Goal: Task Accomplishment & Management: Complete application form

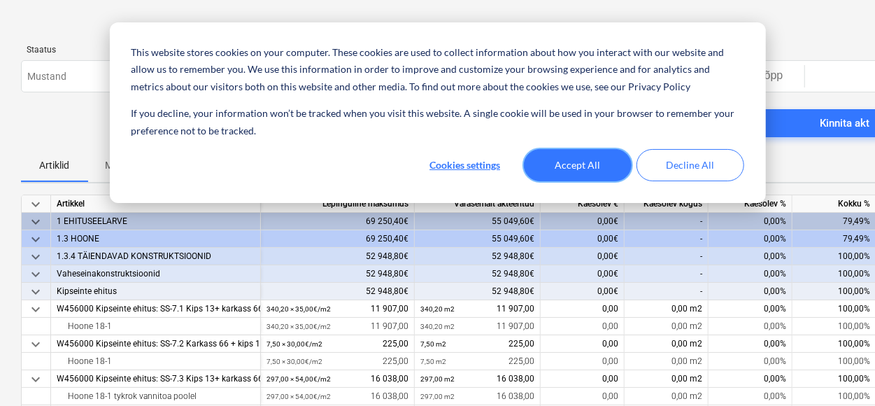
click at [561, 171] on button "Accept All" at bounding box center [578, 165] width 108 height 32
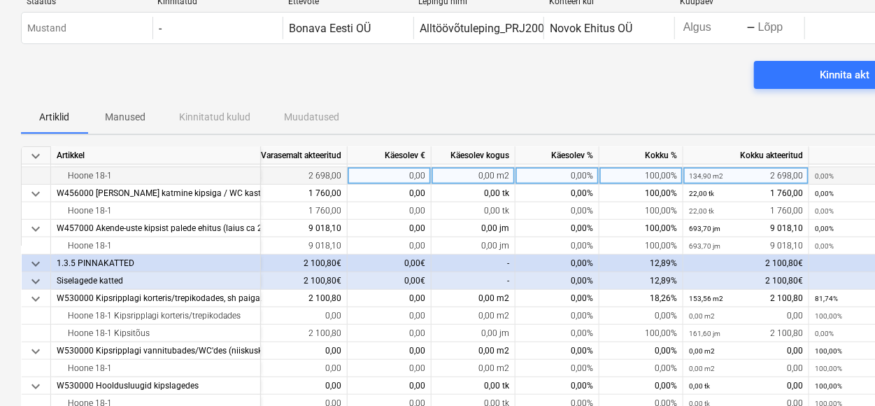
scroll to position [70, 0]
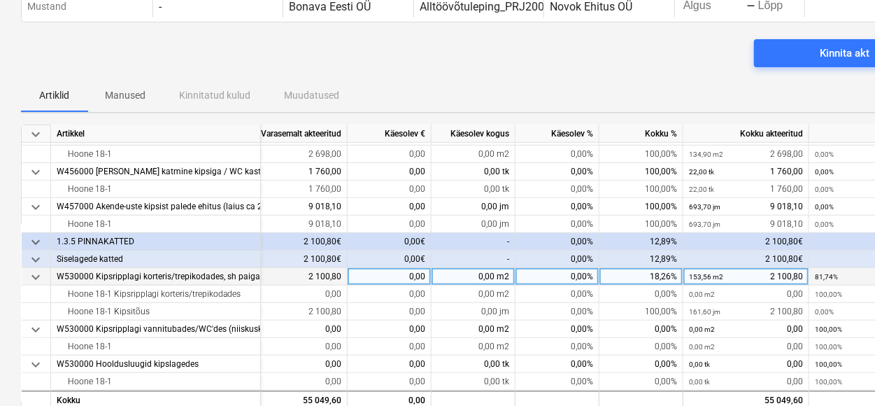
click at [573, 274] on div "0,00%" at bounding box center [557, 276] width 84 height 17
type input "100"
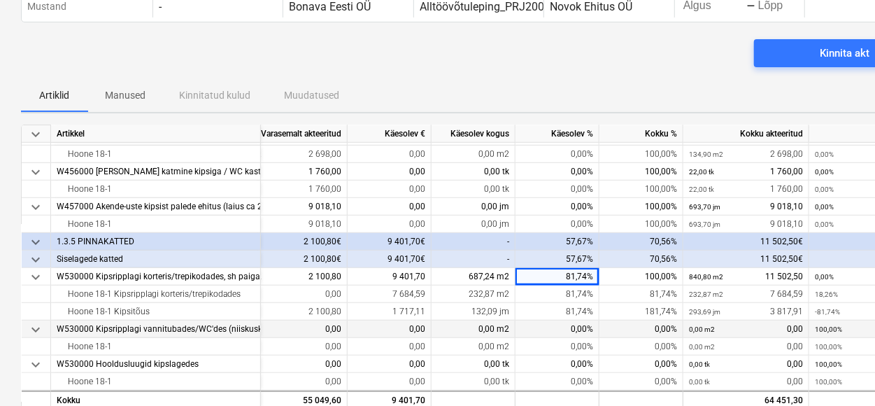
click at [560, 327] on div "0,00%" at bounding box center [557, 328] width 84 height 17
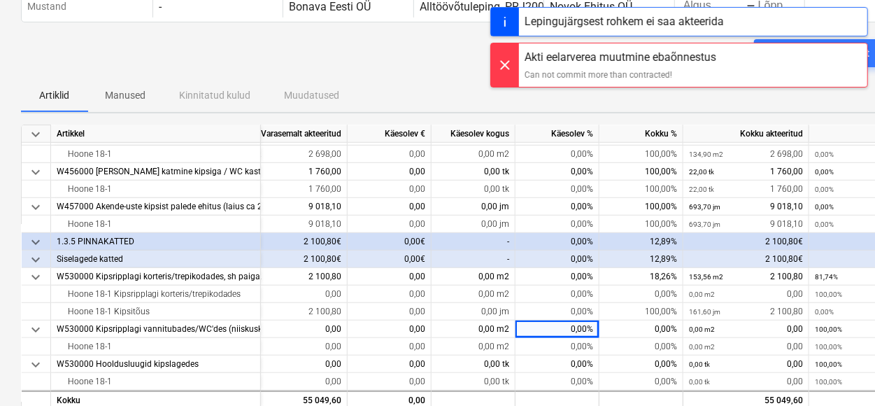
click at [505, 68] on div at bounding box center [505, 64] width 28 height 43
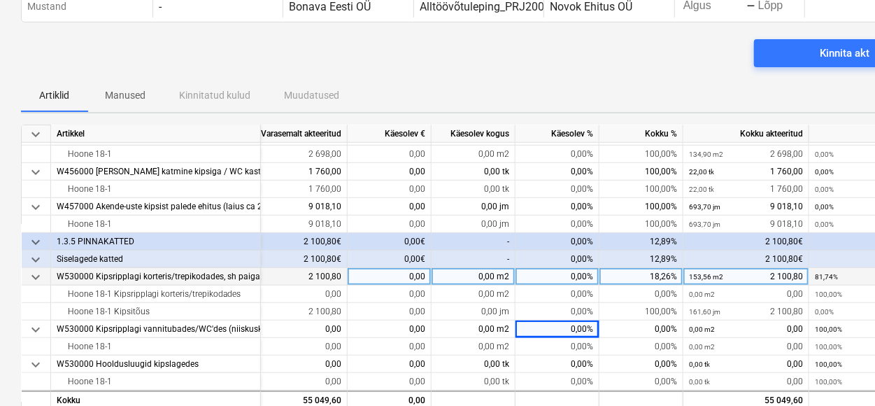
click at [564, 273] on div "0,00%" at bounding box center [557, 276] width 84 height 17
type input "18,26"
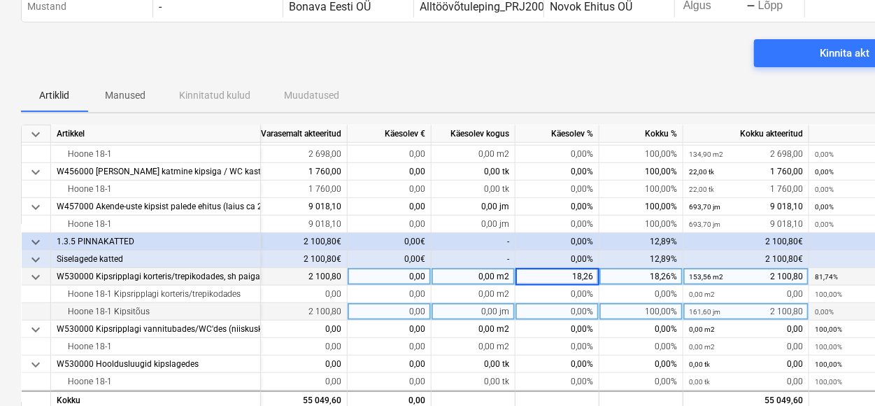
click at [531, 308] on div "0,00%" at bounding box center [557, 311] width 84 height 17
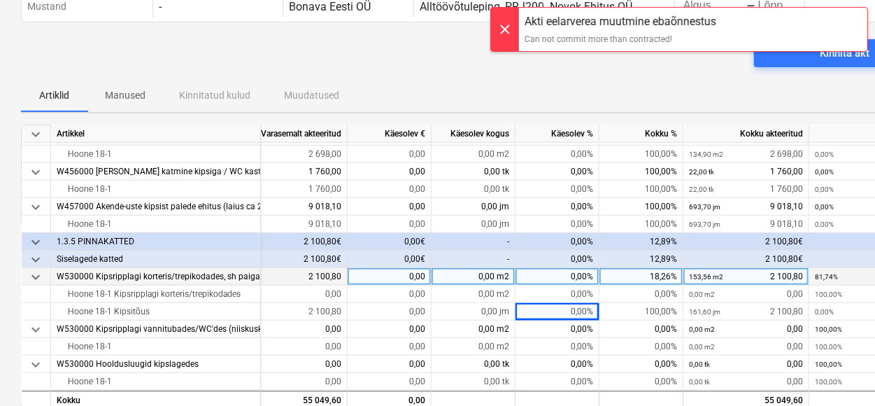
click at [503, 33] on div at bounding box center [505, 29] width 28 height 43
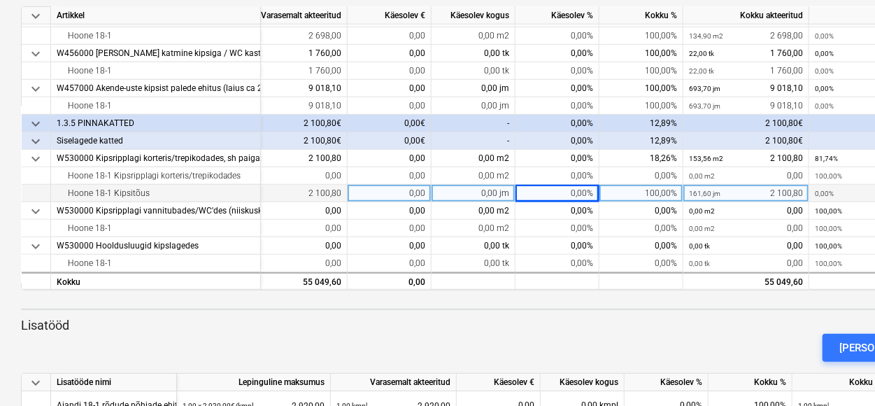
scroll to position [210, 0]
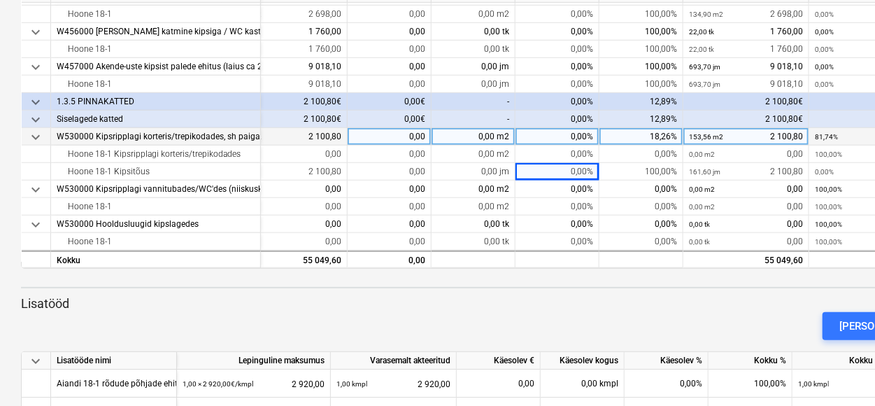
click at [576, 132] on div "0,00%" at bounding box center [557, 136] width 84 height 17
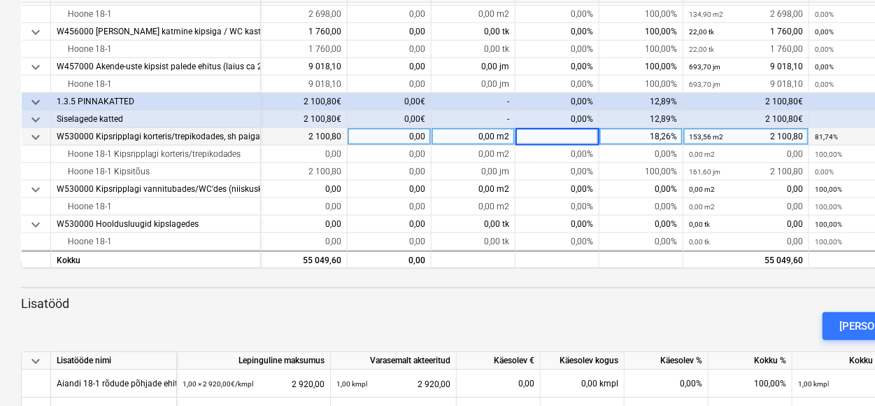
type input "1"
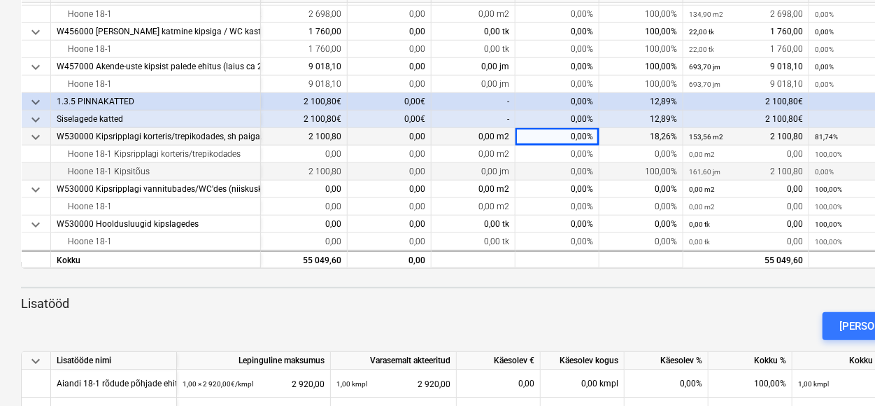
click at [576, 173] on div "0,00%" at bounding box center [557, 171] width 84 height 17
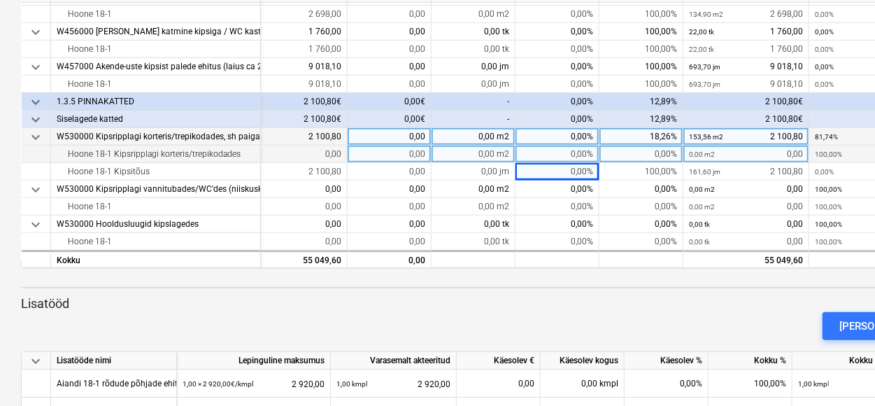
click at [576, 146] on div "0,00%" at bounding box center [557, 153] width 84 height 17
type input "100"
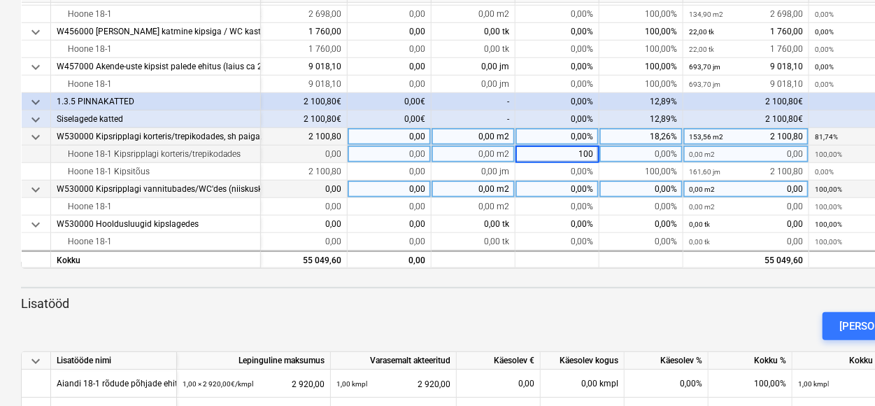
click at [541, 184] on div "0,00%" at bounding box center [557, 188] width 84 height 17
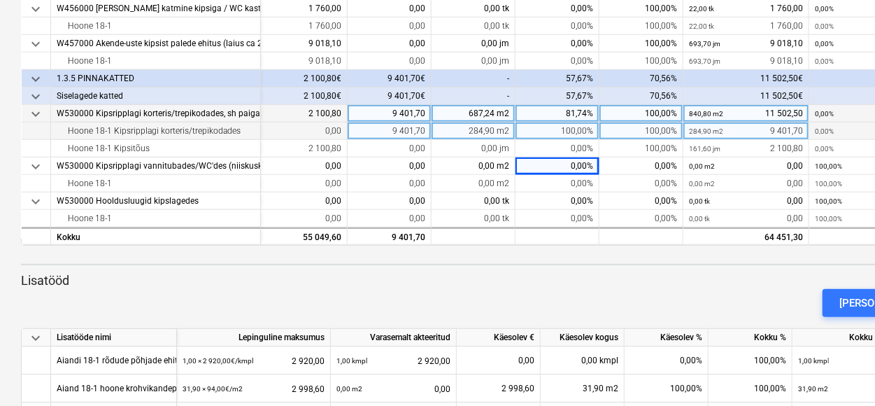
scroll to position [252, 0]
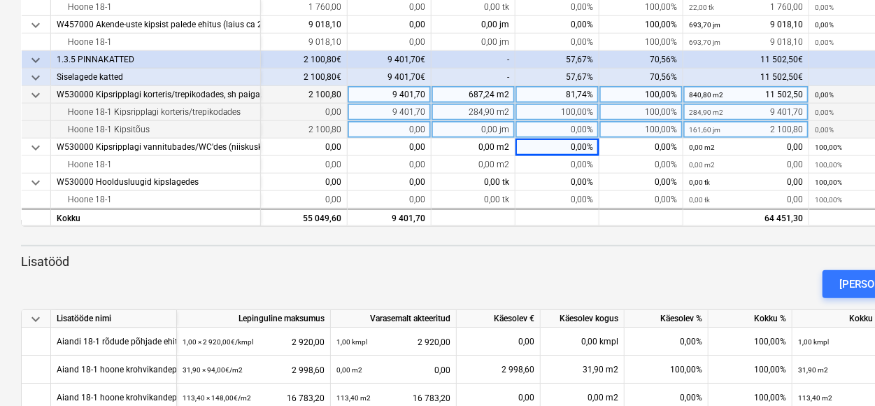
click at [574, 124] on div "0,00%" at bounding box center [557, 129] width 84 height 17
type input "100"
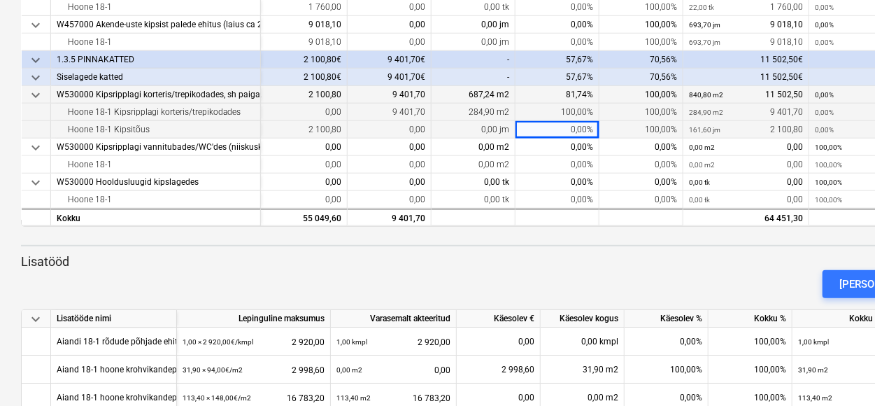
click at [522, 269] on div "[PERSON_NAME]" at bounding box center [478, 283] width 926 height 39
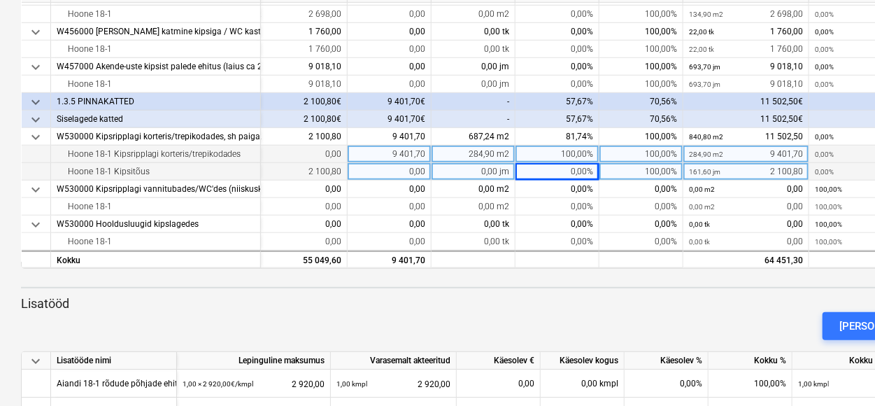
scroll to position [280, 0]
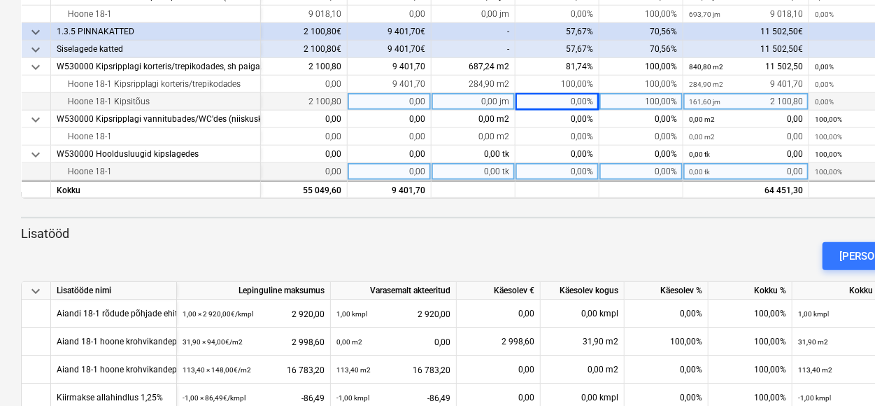
click at [578, 166] on div "0,00%" at bounding box center [557, 171] width 84 height 17
click at [636, 167] on div "0,00%" at bounding box center [641, 171] width 84 height 17
type input "100"
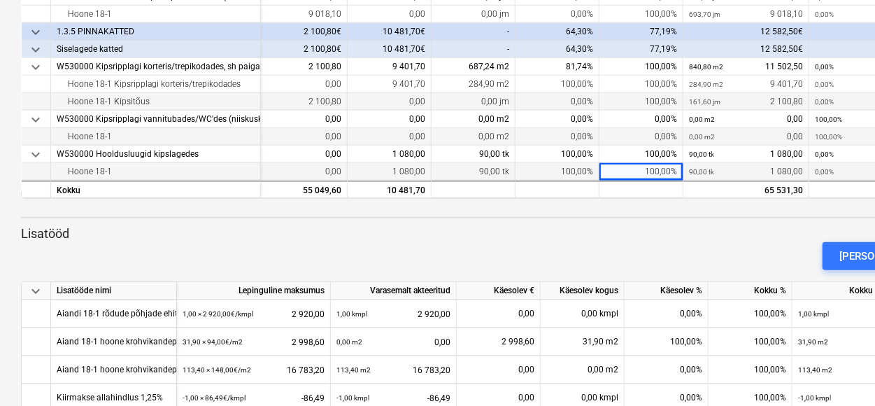
click at [636, 128] on div "0,00%" at bounding box center [641, 136] width 84 height 17
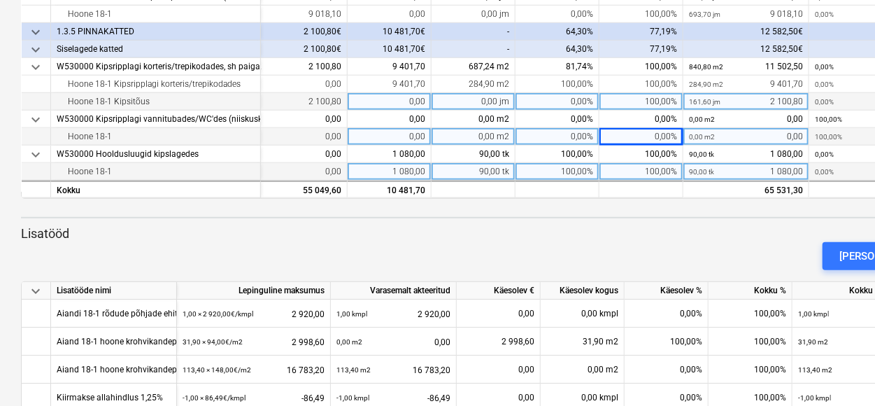
click at [650, 135] on div "0,00%" at bounding box center [641, 136] width 84 height 17
type input "100"
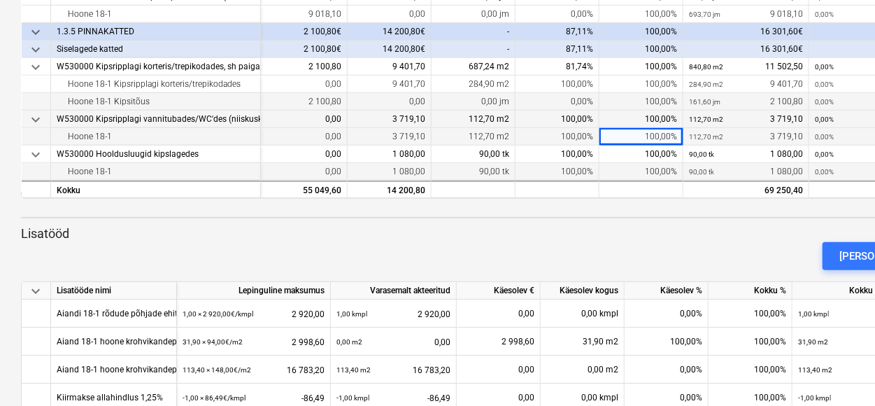
click at [633, 110] on div "100,00%" at bounding box center [641, 118] width 84 height 17
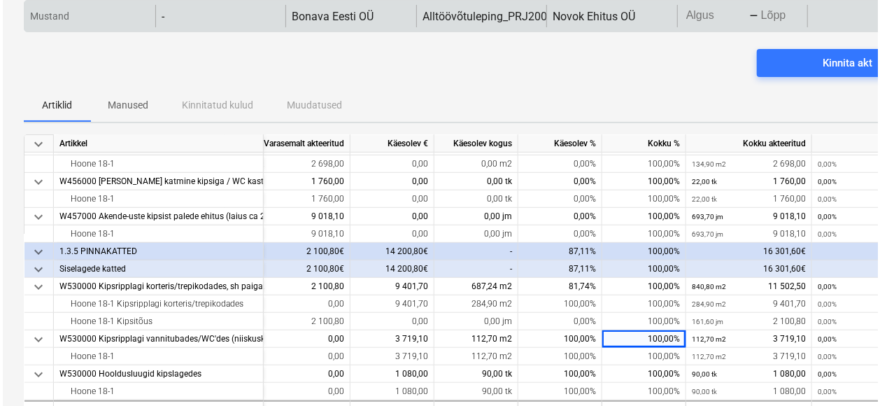
scroll to position [0, 0]
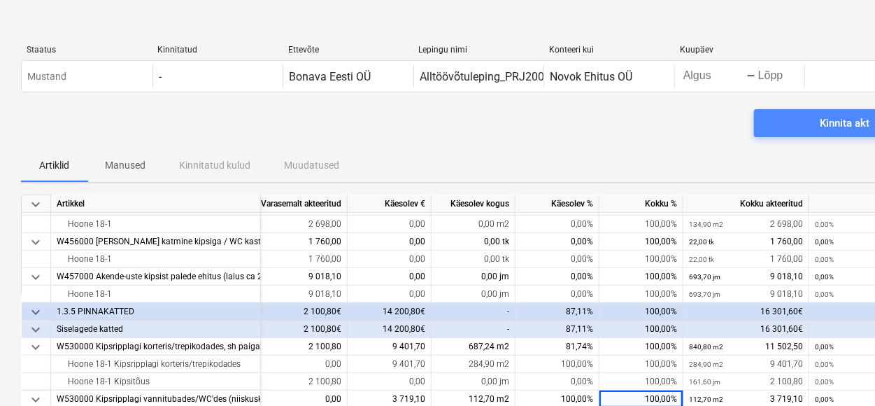
click at [780, 120] on span "Kinnita akt" at bounding box center [845, 123] width 148 height 18
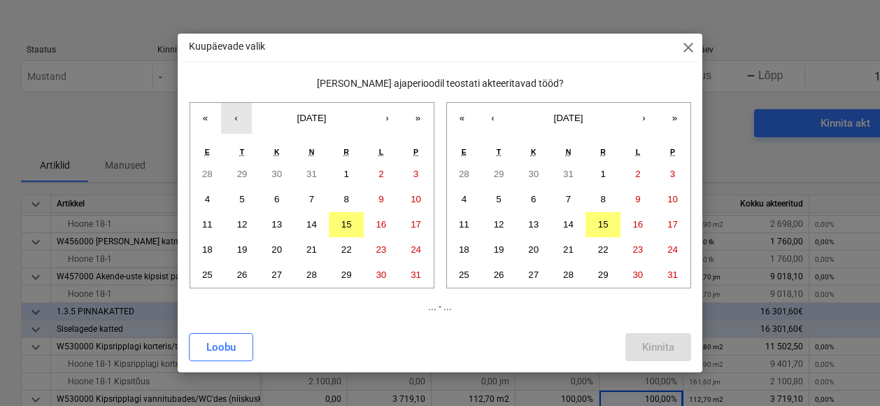
click at [235, 119] on button "‹" at bounding box center [236, 118] width 31 height 31
click at [275, 228] on abbr "16" at bounding box center [276, 224] width 10 height 10
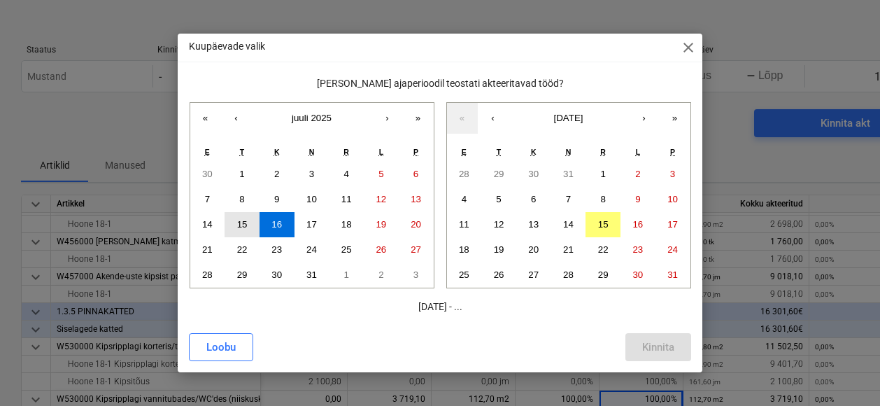
click at [241, 231] on button "15" at bounding box center [241, 224] width 35 height 25
click at [599, 224] on abbr "15" at bounding box center [603, 224] width 10 height 10
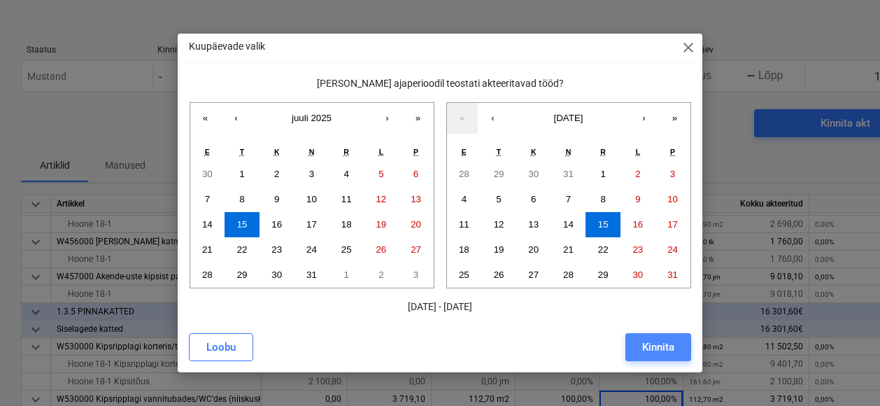
click at [656, 352] on div "Kinnita" at bounding box center [658, 347] width 32 height 18
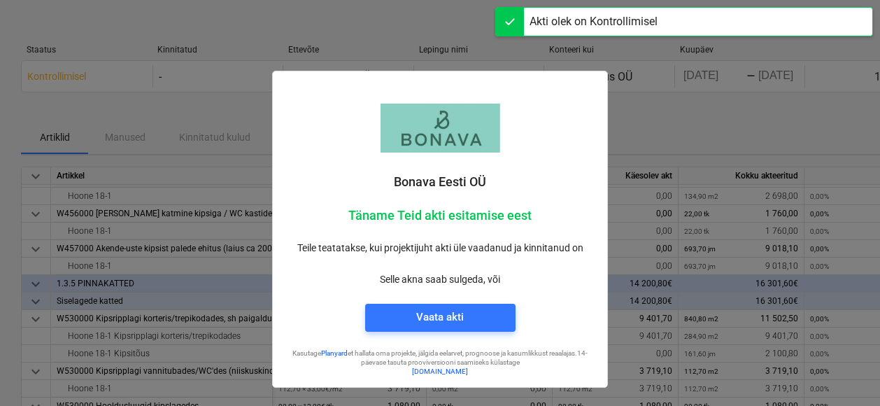
scroll to position [434, 0]
